Goal: Find specific page/section: Find specific page/section

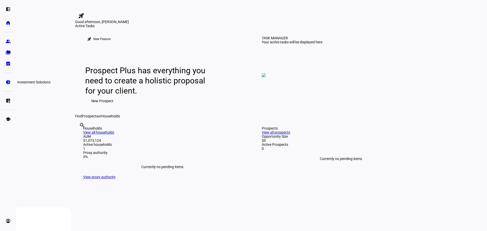
click at [8, 84] on eth-mat-symbol "pie_chart" at bounding box center [8, 82] width 5 height 5
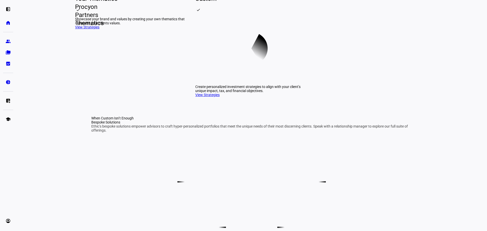
scroll to position [178, 0]
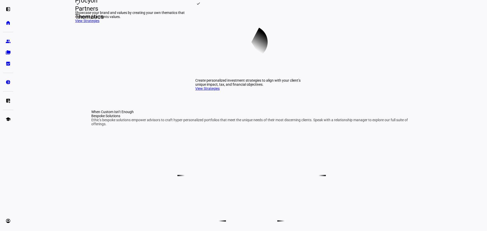
click at [216, 91] on link "View Strategies" at bounding box center [207, 89] width 24 height 4
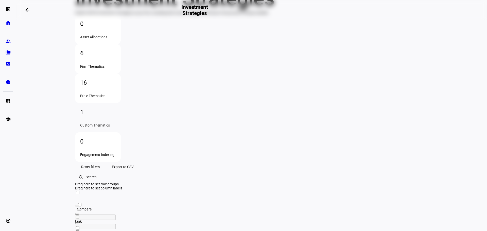
scroll to position [58, 0]
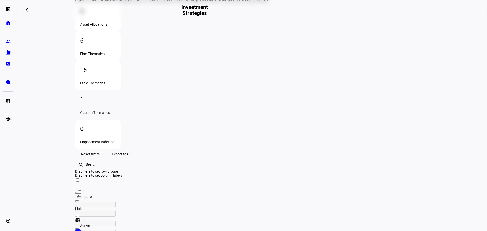
click at [116, 56] on div "Firm Thematics" at bounding box center [98, 54] width 36 height 4
click at [121, 68] on div "16 Ethic Thematics" at bounding box center [98, 75] width 46 height 29
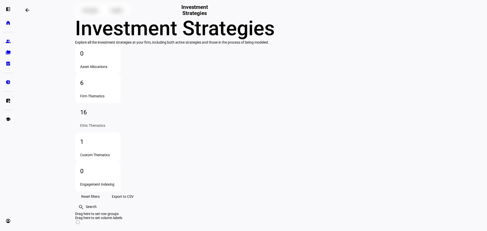
scroll to position [0, 0]
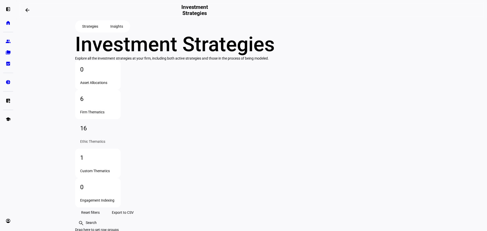
click at [121, 149] on div "1 Custom Thematics" at bounding box center [98, 163] width 46 height 29
click at [121, 31] on span "Insights" at bounding box center [116, 26] width 13 height 10
